Goal: Communication & Community: Answer question/provide support

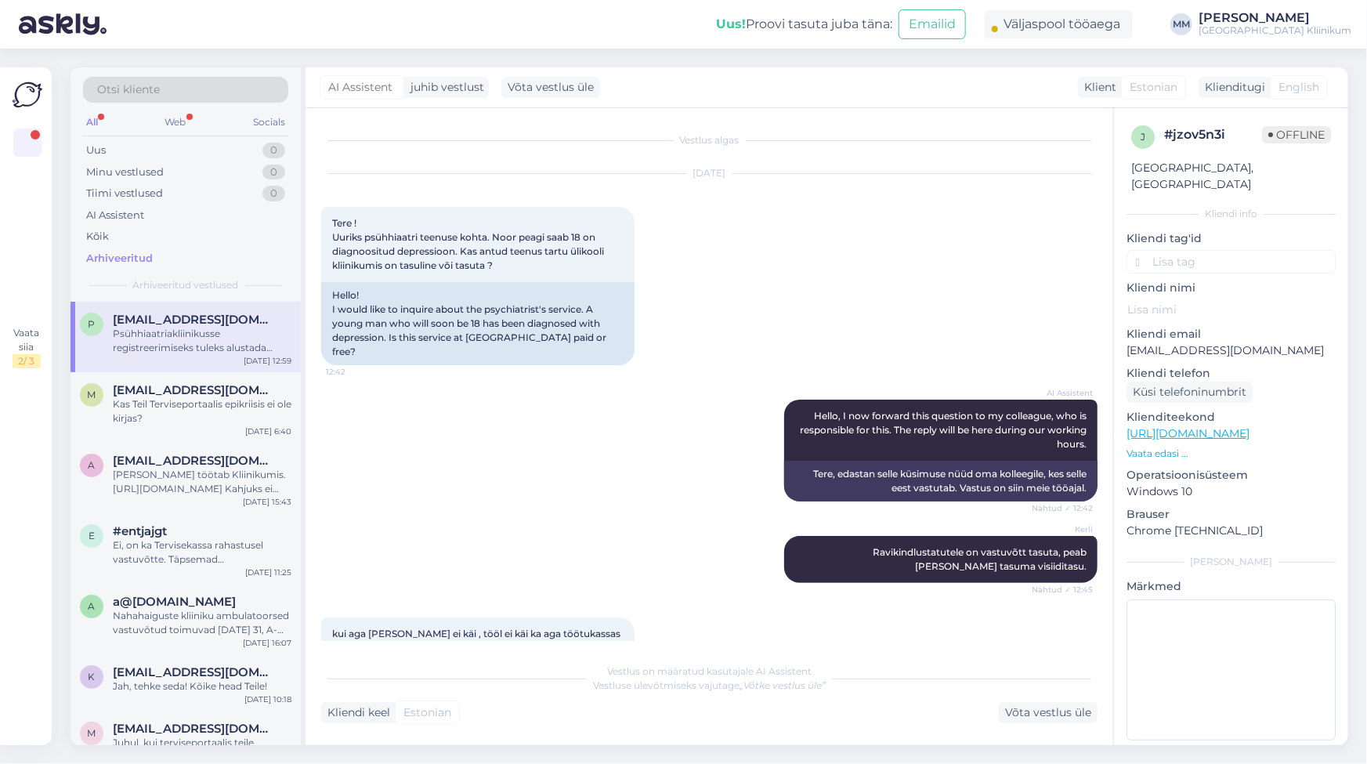
scroll to position [1347, 0]
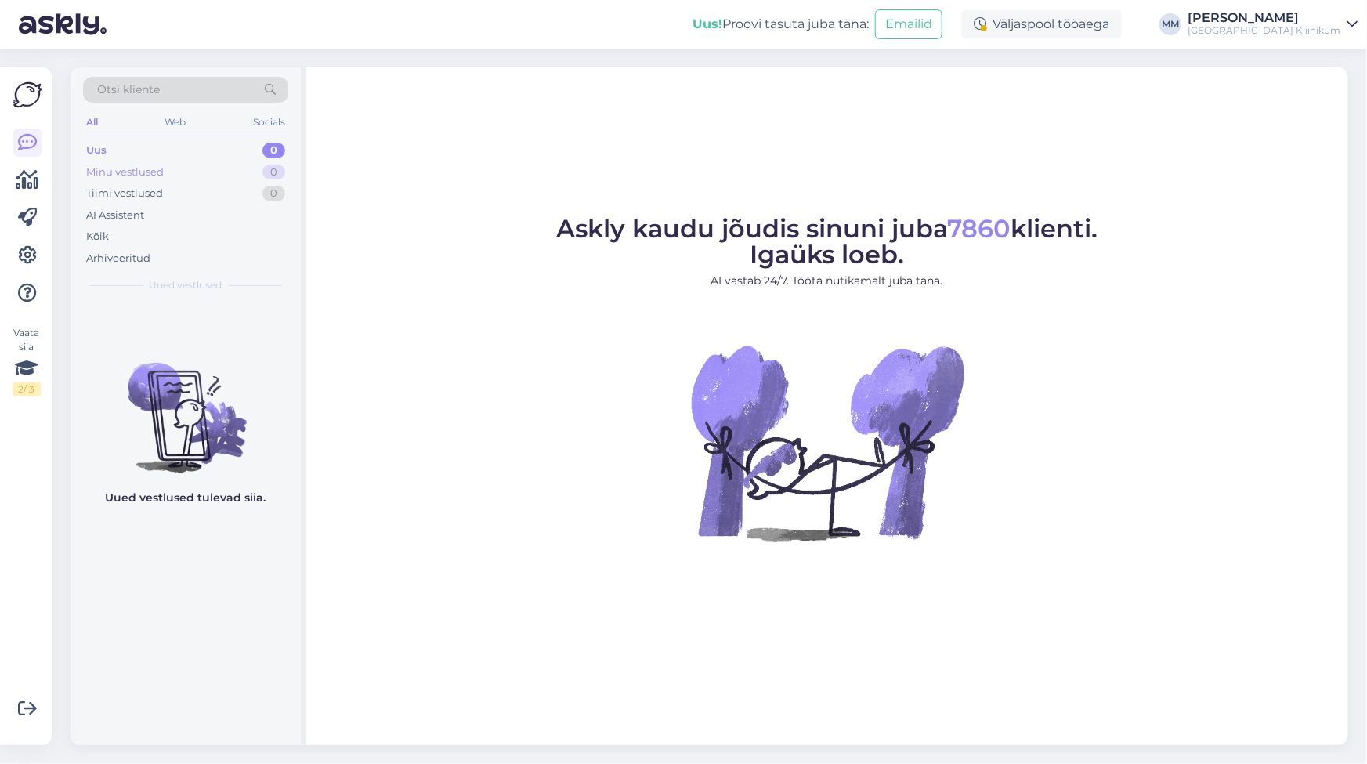
click at [97, 169] on div "Minu vestlused" at bounding box center [125, 173] width 78 height 16
click at [120, 216] on div "AI Assistent" at bounding box center [115, 216] width 58 height 16
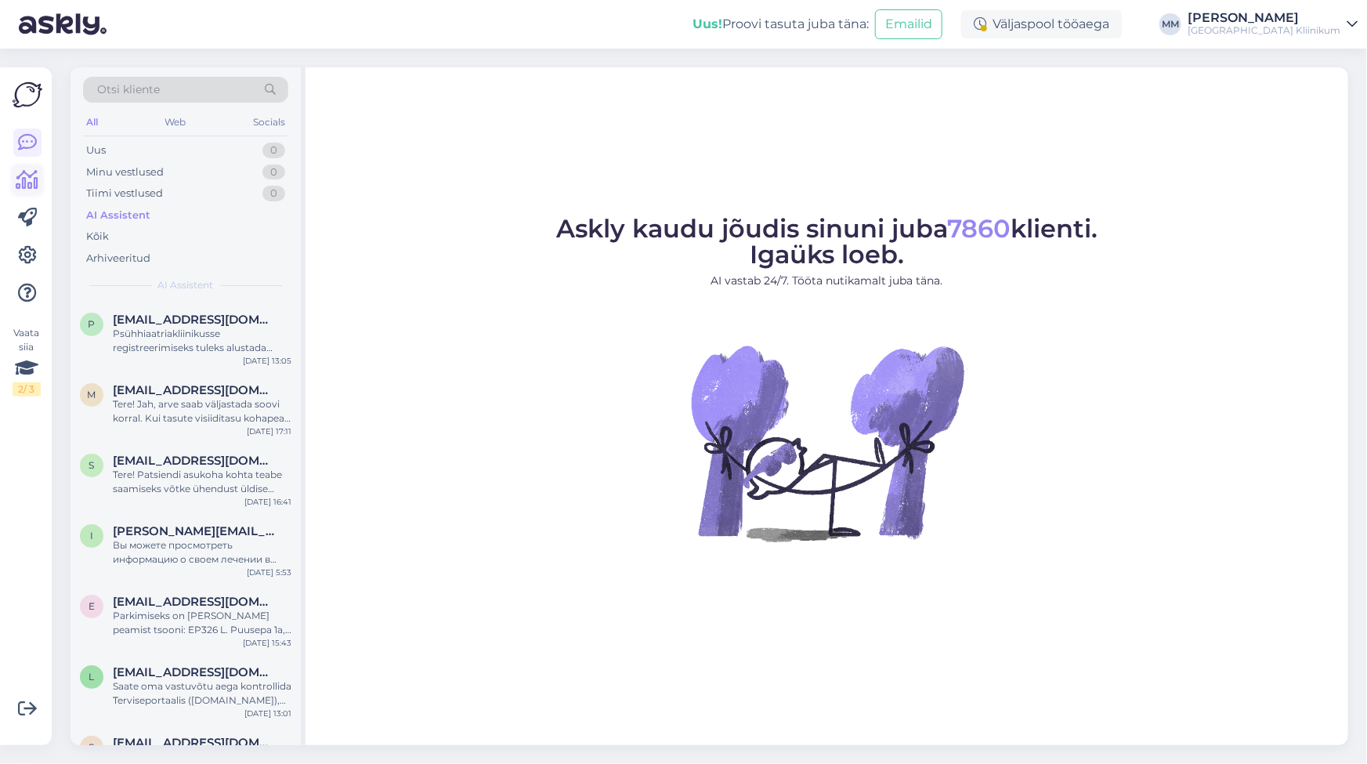
click at [31, 179] on icon at bounding box center [27, 180] width 23 height 19
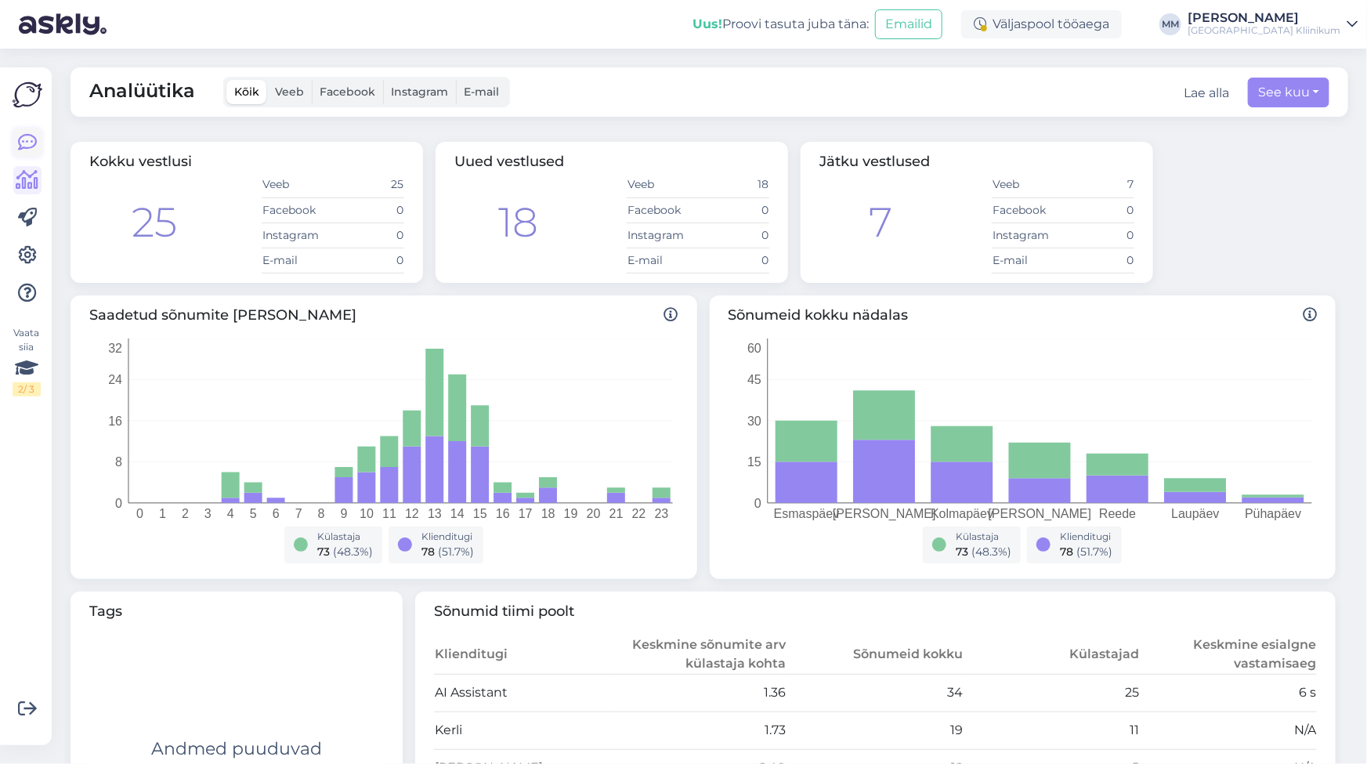
click at [31, 147] on icon at bounding box center [27, 142] width 19 height 19
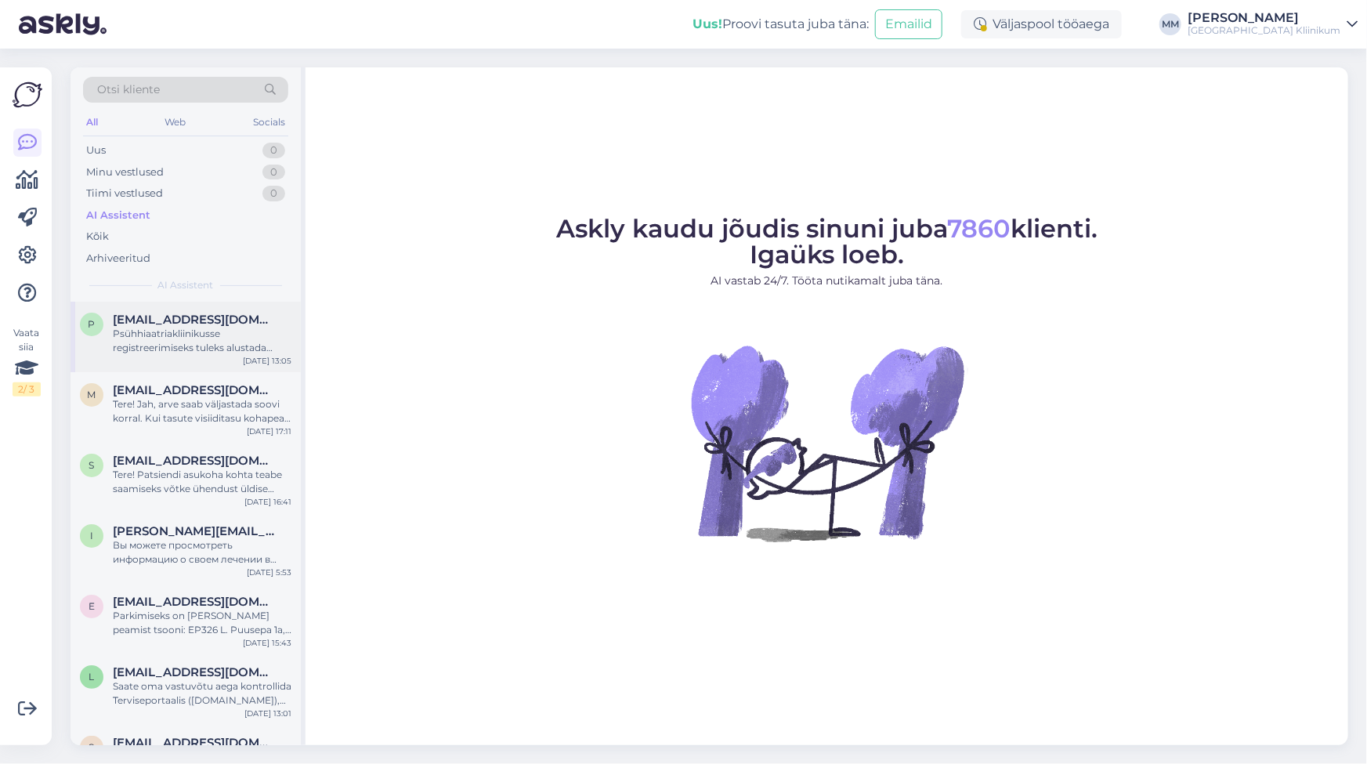
click at [131, 346] on div "Psühhiaatriakliinikusse registreerimiseks tuleks alustada vaimse tervise õe vas…" at bounding box center [202, 341] width 179 height 28
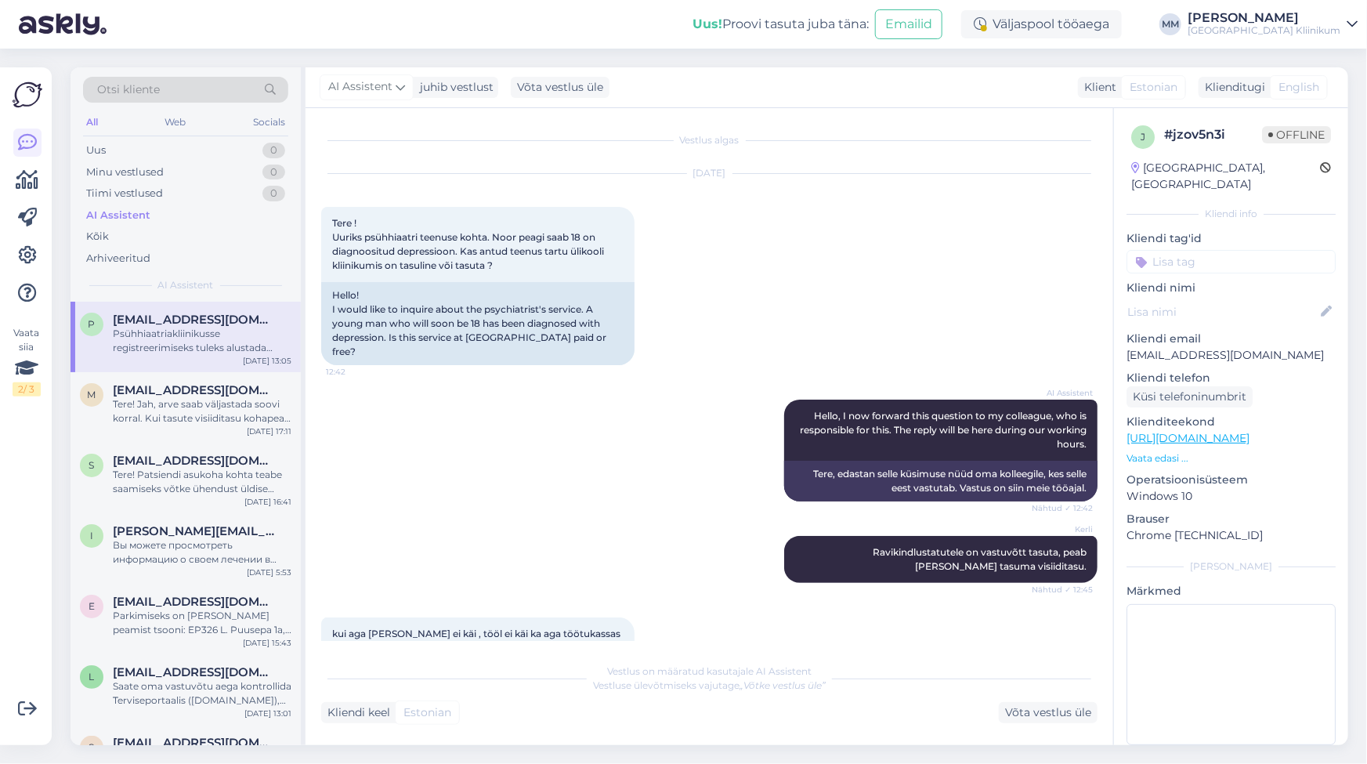
scroll to position [1347, 0]
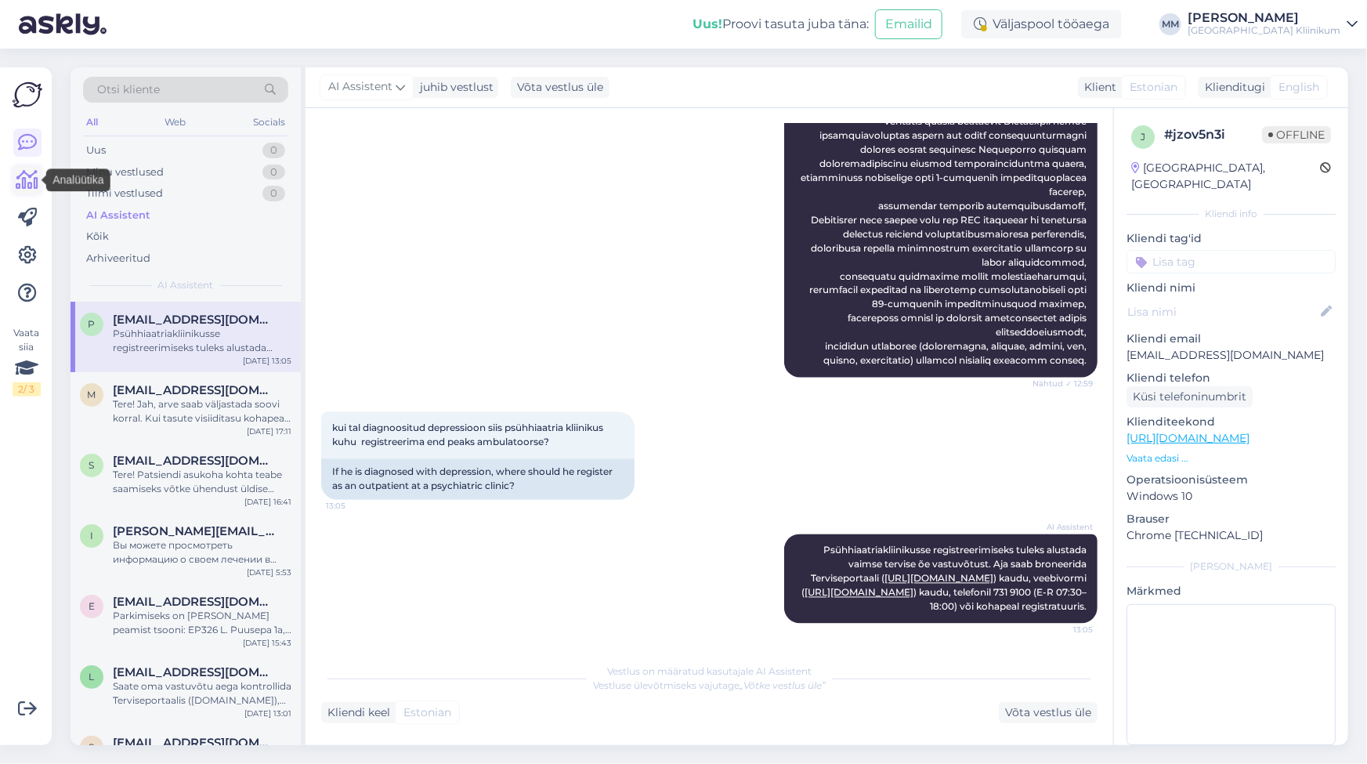
click at [34, 178] on icon at bounding box center [27, 180] width 23 height 19
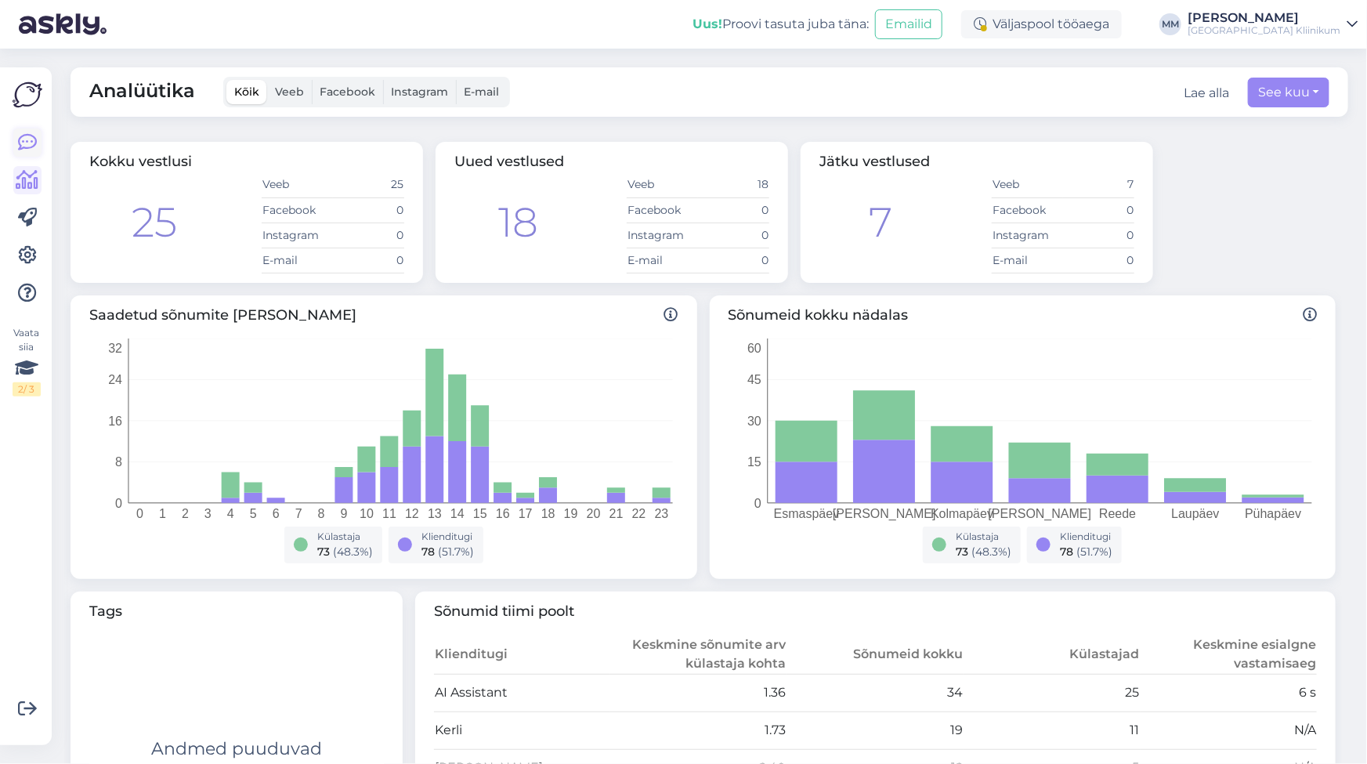
click at [25, 137] on icon at bounding box center [27, 142] width 19 height 19
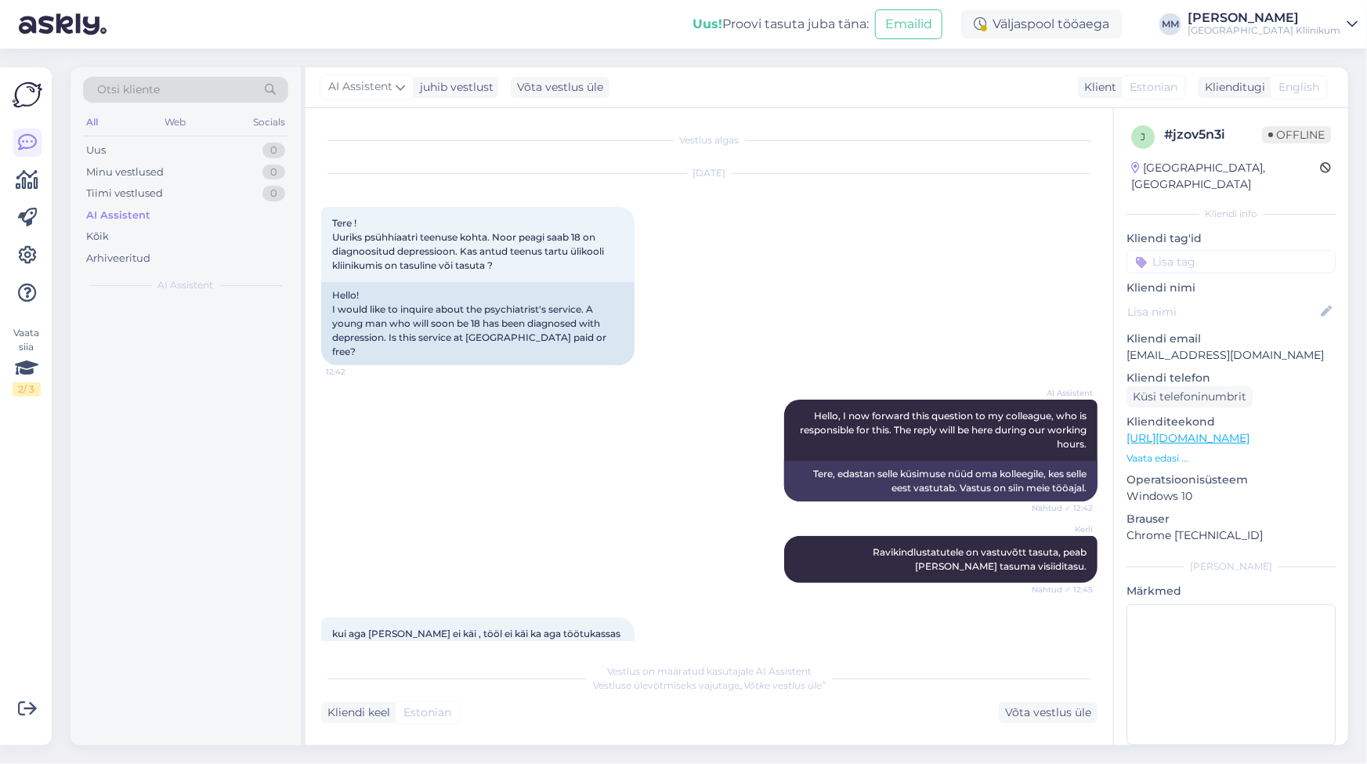
scroll to position [1347, 0]
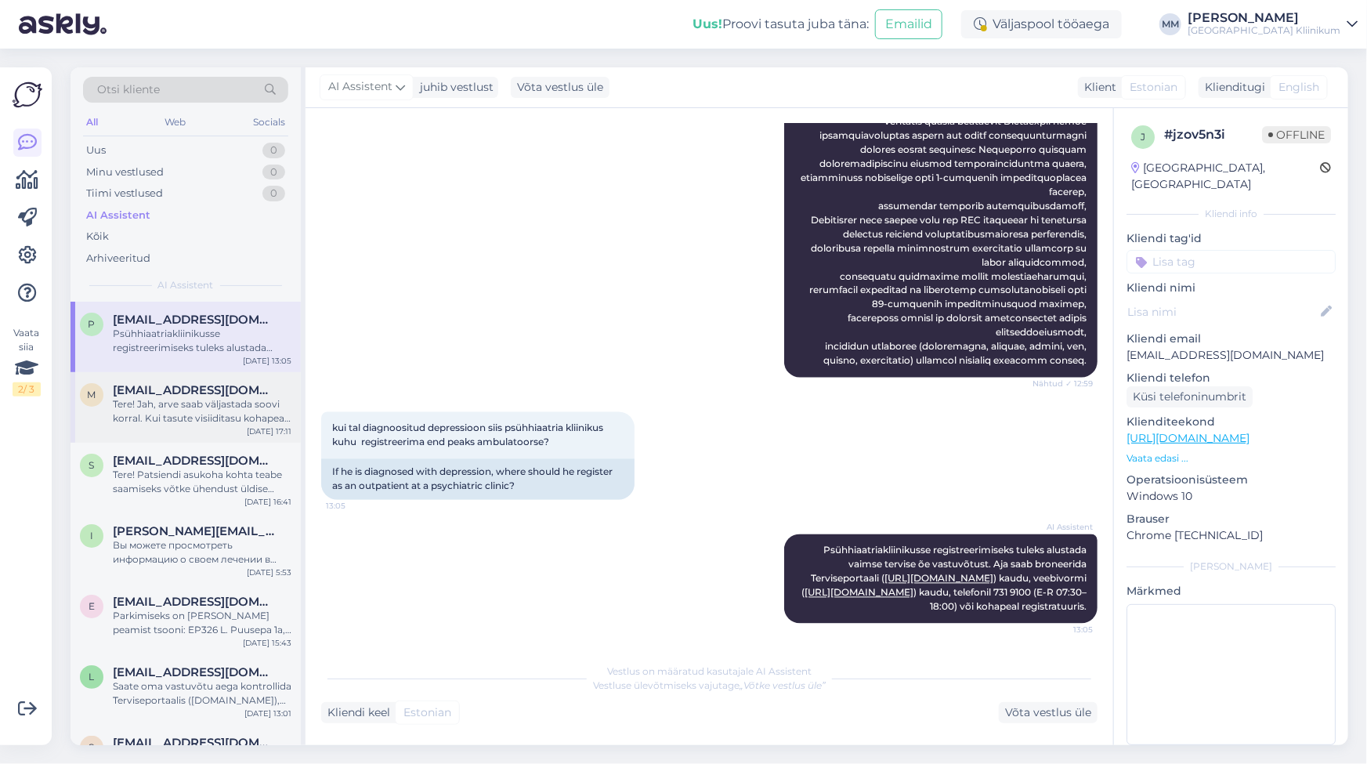
click at [195, 407] on div "Tere! Jah, arve saab väljastada soovi korral. Kui tasute visiiditasu kohapeal, …" at bounding box center [202, 411] width 179 height 28
